Goal: Task Accomplishment & Management: Complete application form

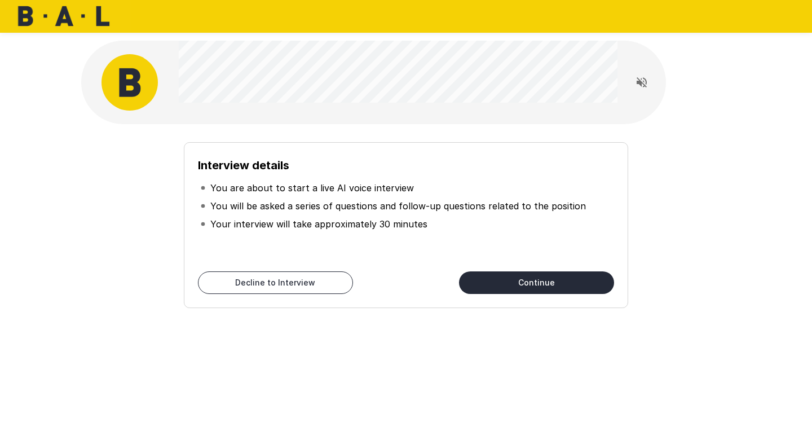
click at [644, 86] on icon "Read questions aloud" at bounding box center [642, 82] width 10 height 10
click at [551, 279] on button "Continue" at bounding box center [536, 282] width 155 height 23
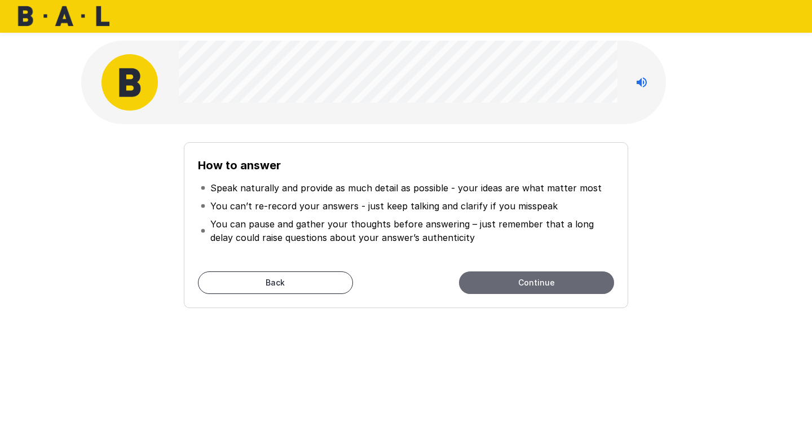
click at [600, 288] on button "Continue" at bounding box center [536, 282] width 155 height 23
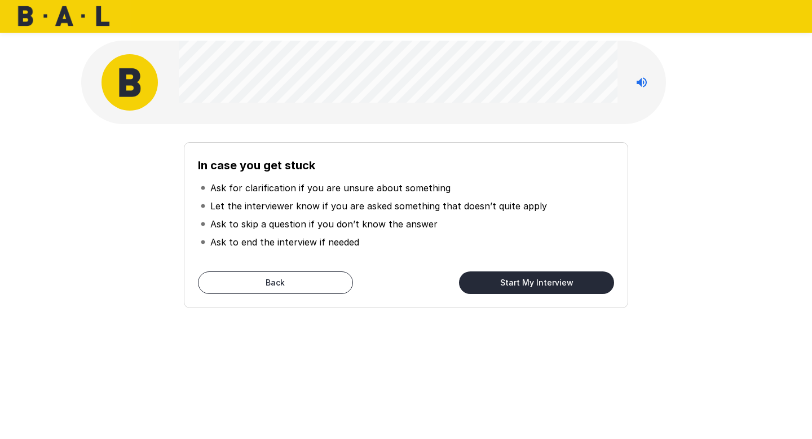
click at [477, 284] on button "Start My Interview" at bounding box center [536, 282] width 155 height 23
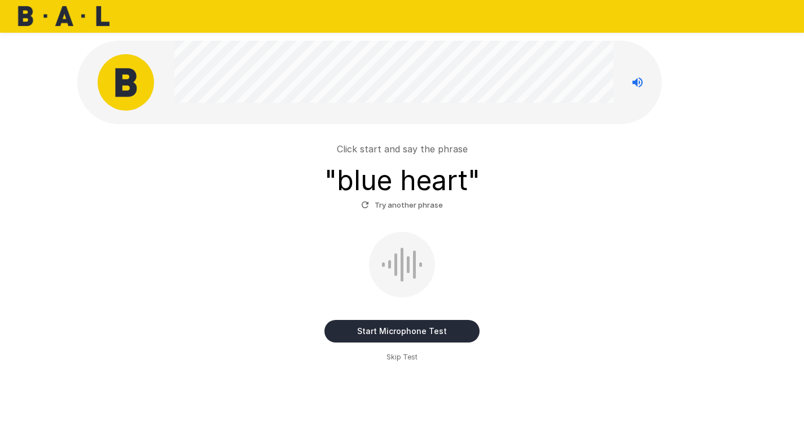
click at [416, 329] on button "Start Microphone Test" at bounding box center [401, 331] width 155 height 23
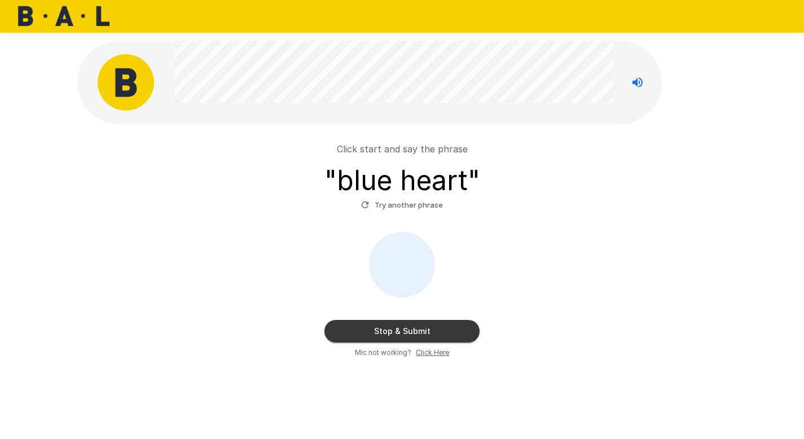
click at [416, 329] on button "Stop & Submit" at bounding box center [401, 331] width 155 height 23
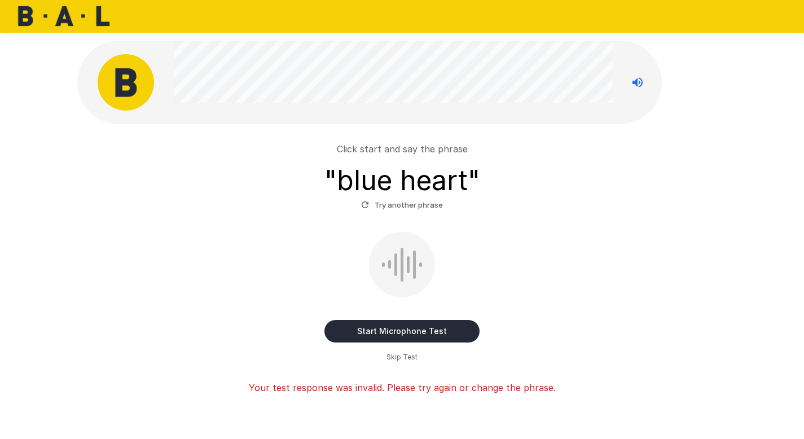
click at [416, 329] on button "Start Microphone Test" at bounding box center [401, 331] width 155 height 23
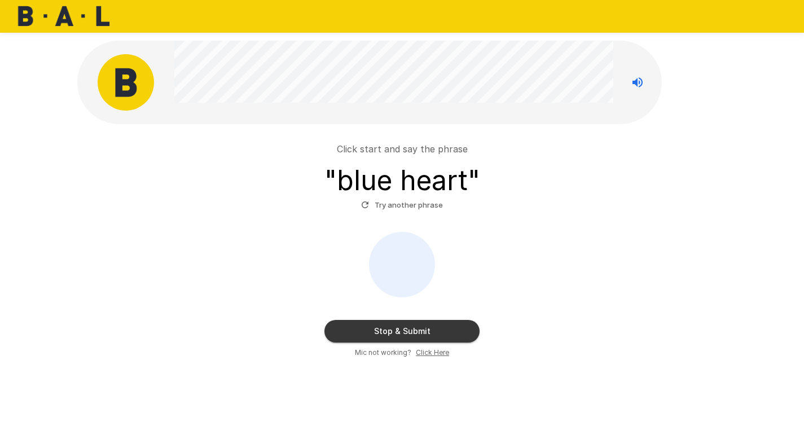
click at [416, 329] on button "Stop & Submit" at bounding box center [401, 331] width 155 height 23
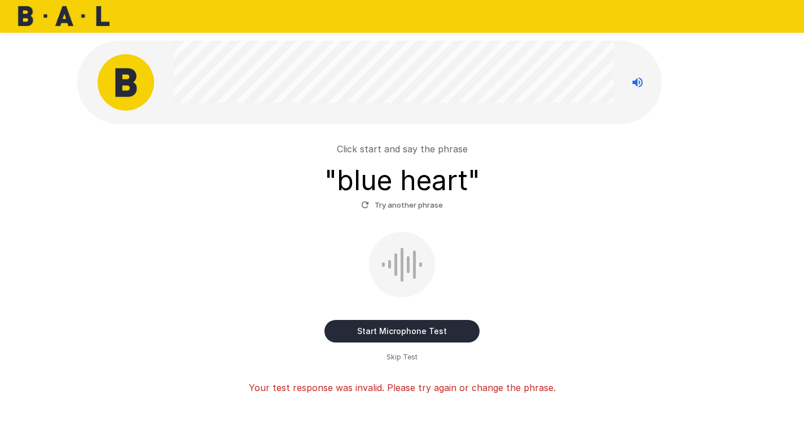
click at [198, 234] on div "Start Microphone Test Skip Test" at bounding box center [402, 297] width 641 height 131
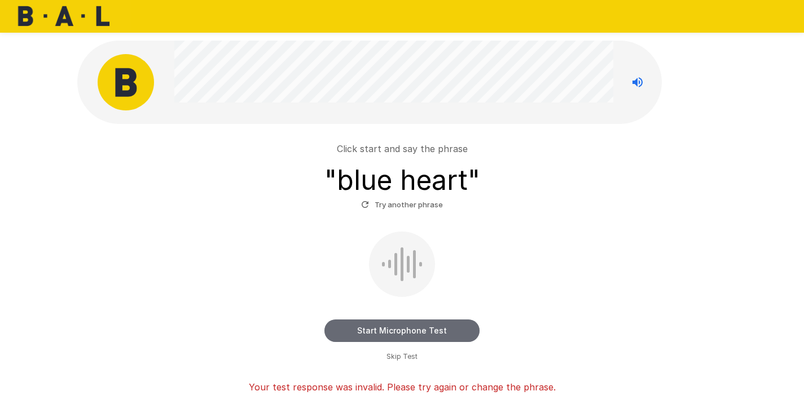
click at [401, 334] on button "Start Microphone Test" at bounding box center [401, 331] width 155 height 23
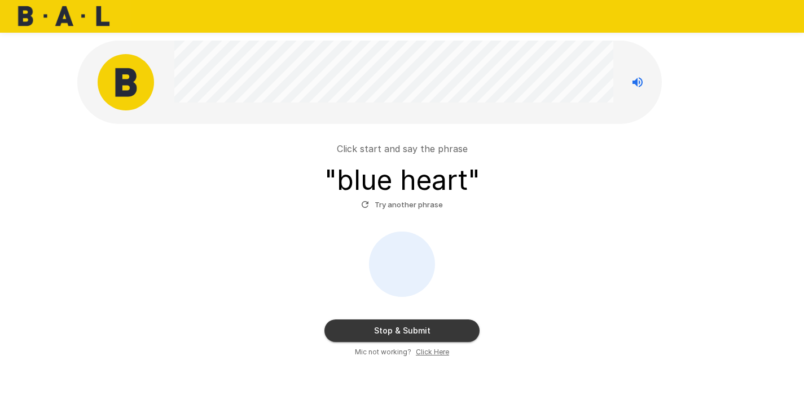
click at [401, 334] on button "Stop & Submit" at bounding box center [401, 331] width 155 height 23
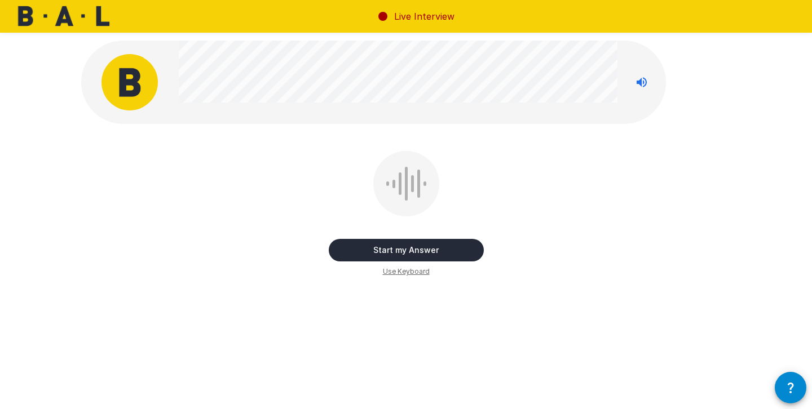
click at [408, 253] on button "Start my Answer" at bounding box center [406, 250] width 155 height 23
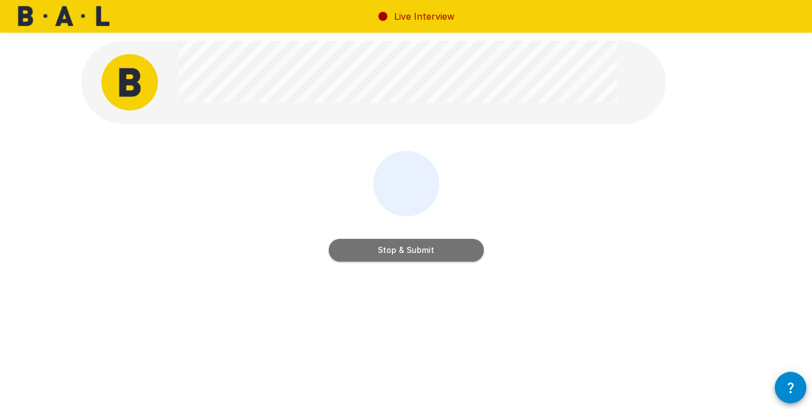
click at [408, 253] on button "Stop & Submit" at bounding box center [406, 250] width 155 height 23
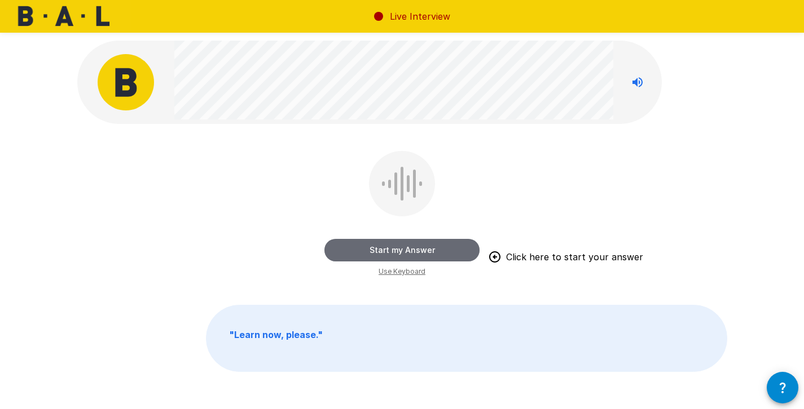
click at [413, 250] on button "Start my Answer" at bounding box center [401, 250] width 155 height 23
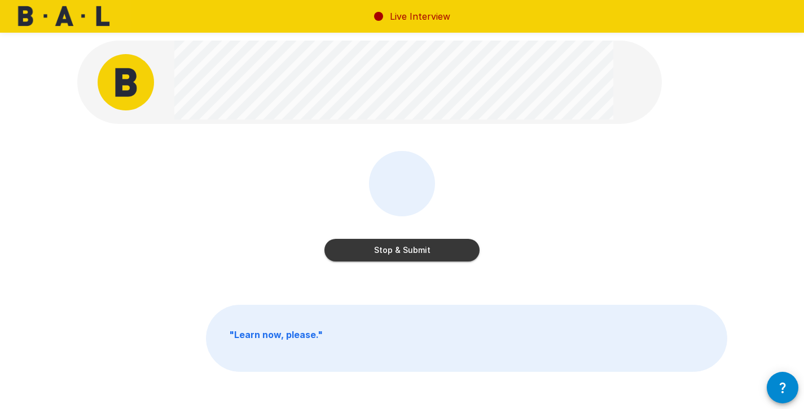
click at [413, 250] on button "Stop & Submit" at bounding box center [401, 250] width 155 height 23
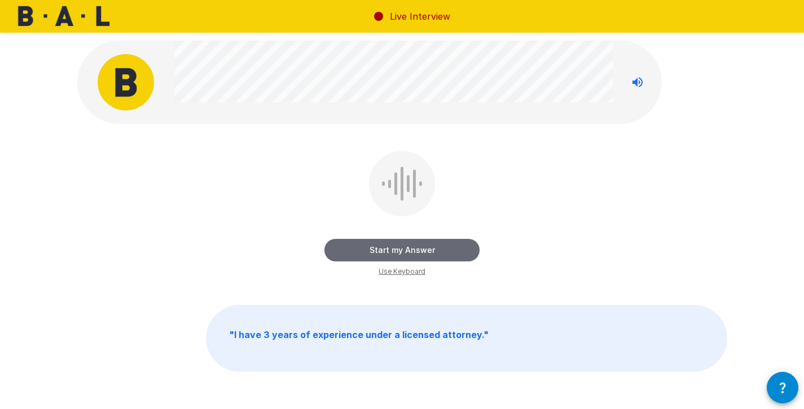
click at [413, 250] on button "Start my Answer" at bounding box center [401, 250] width 155 height 23
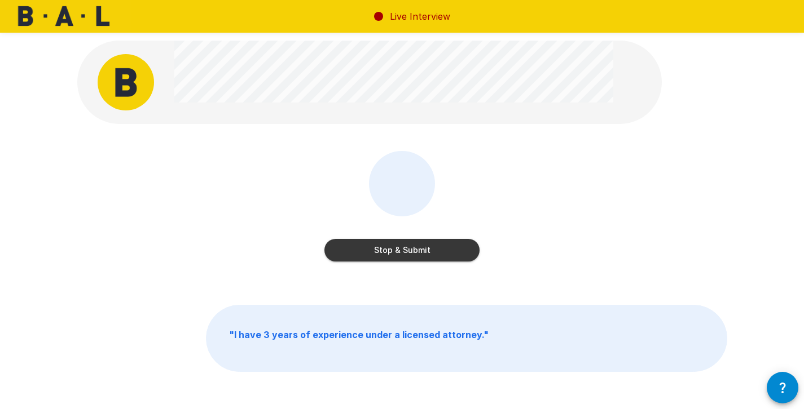
click at [413, 250] on button "Stop & Submit" at bounding box center [401, 250] width 155 height 23
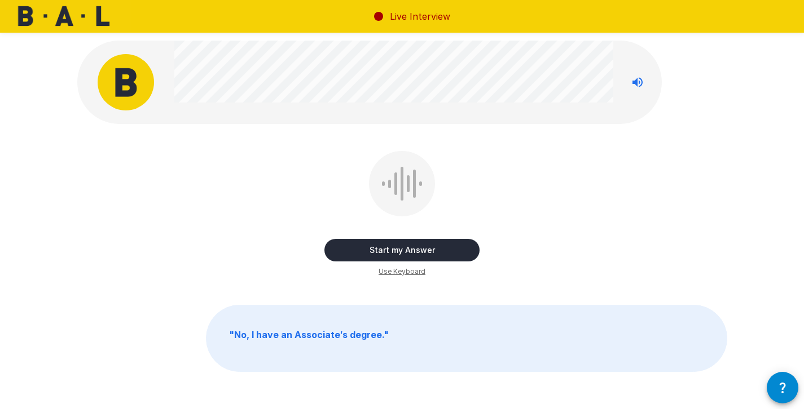
click at [407, 248] on button "Start my Answer" at bounding box center [401, 250] width 155 height 23
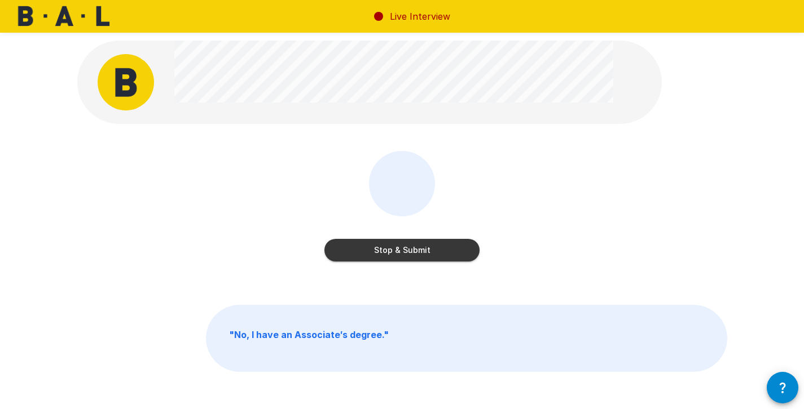
click at [407, 248] on button "Stop & Submit" at bounding box center [401, 250] width 155 height 23
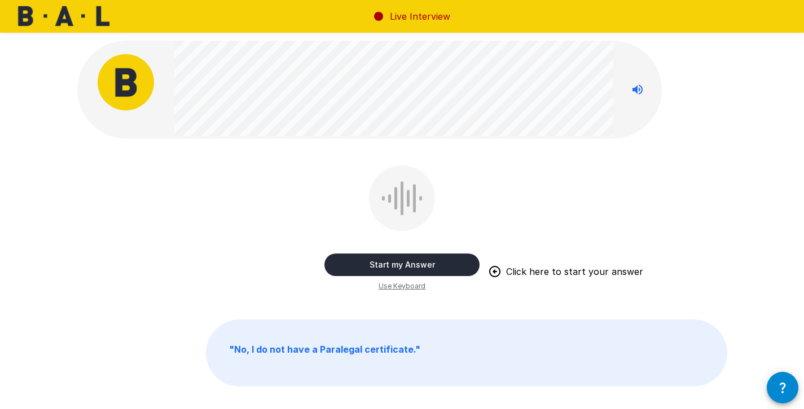
click at [412, 264] on button "Start my Answer" at bounding box center [401, 265] width 155 height 23
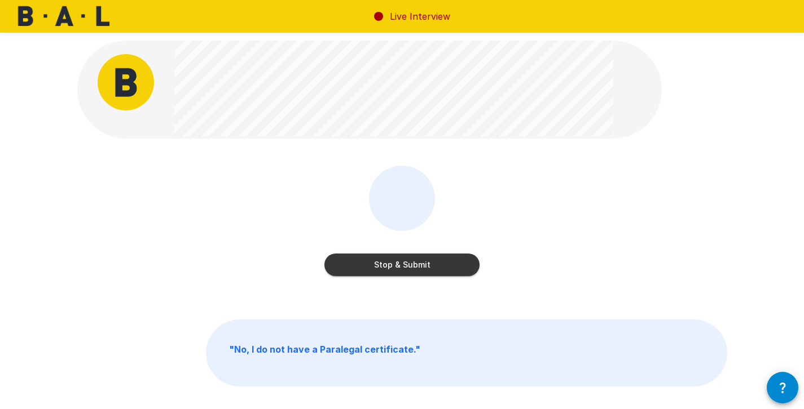
click at [406, 264] on button "Stop & Submit" at bounding box center [401, 265] width 155 height 23
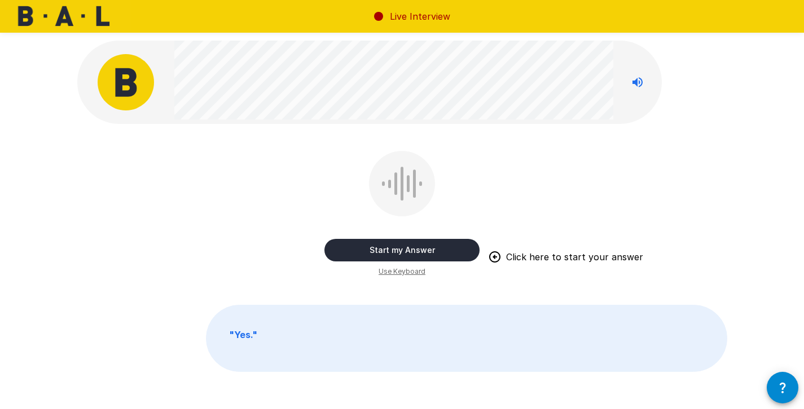
click at [411, 248] on button "Start my Answer" at bounding box center [401, 250] width 155 height 23
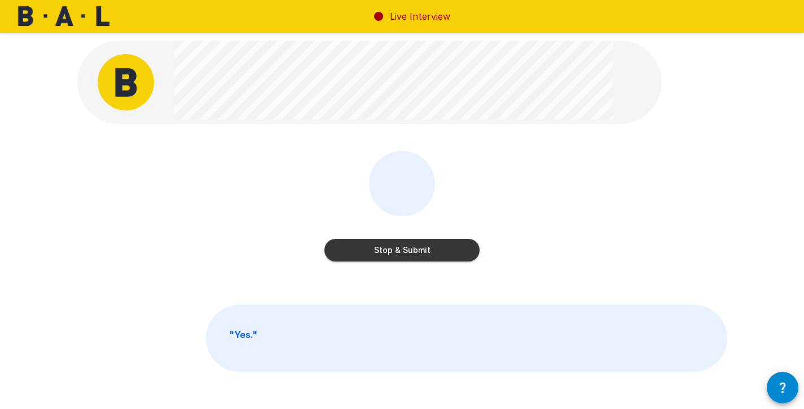
click at [411, 248] on button "Stop & Submit" at bounding box center [401, 250] width 155 height 23
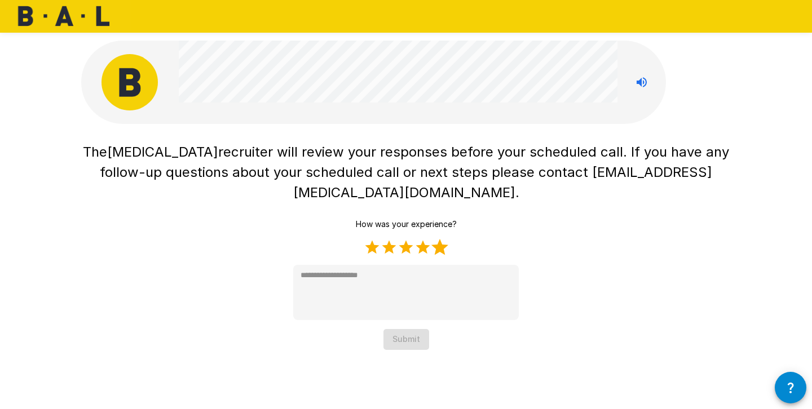
click at [443, 239] on label "5 Stars" at bounding box center [439, 247] width 17 height 17
type textarea "*"
click at [407, 329] on button "Submit" at bounding box center [407, 339] width 46 height 21
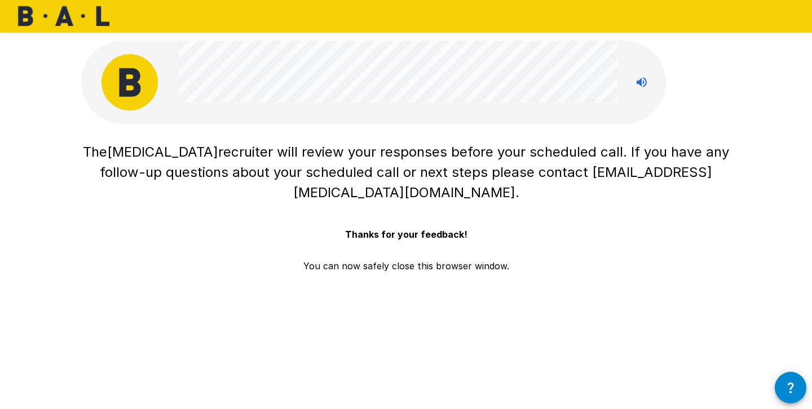
click at [642, 261] on div "The [MEDICAL_DATA] recruiter will review your responses before your scheduled c…" at bounding box center [406, 201] width 650 height 127
